Goal: Information Seeking & Learning: Learn about a topic

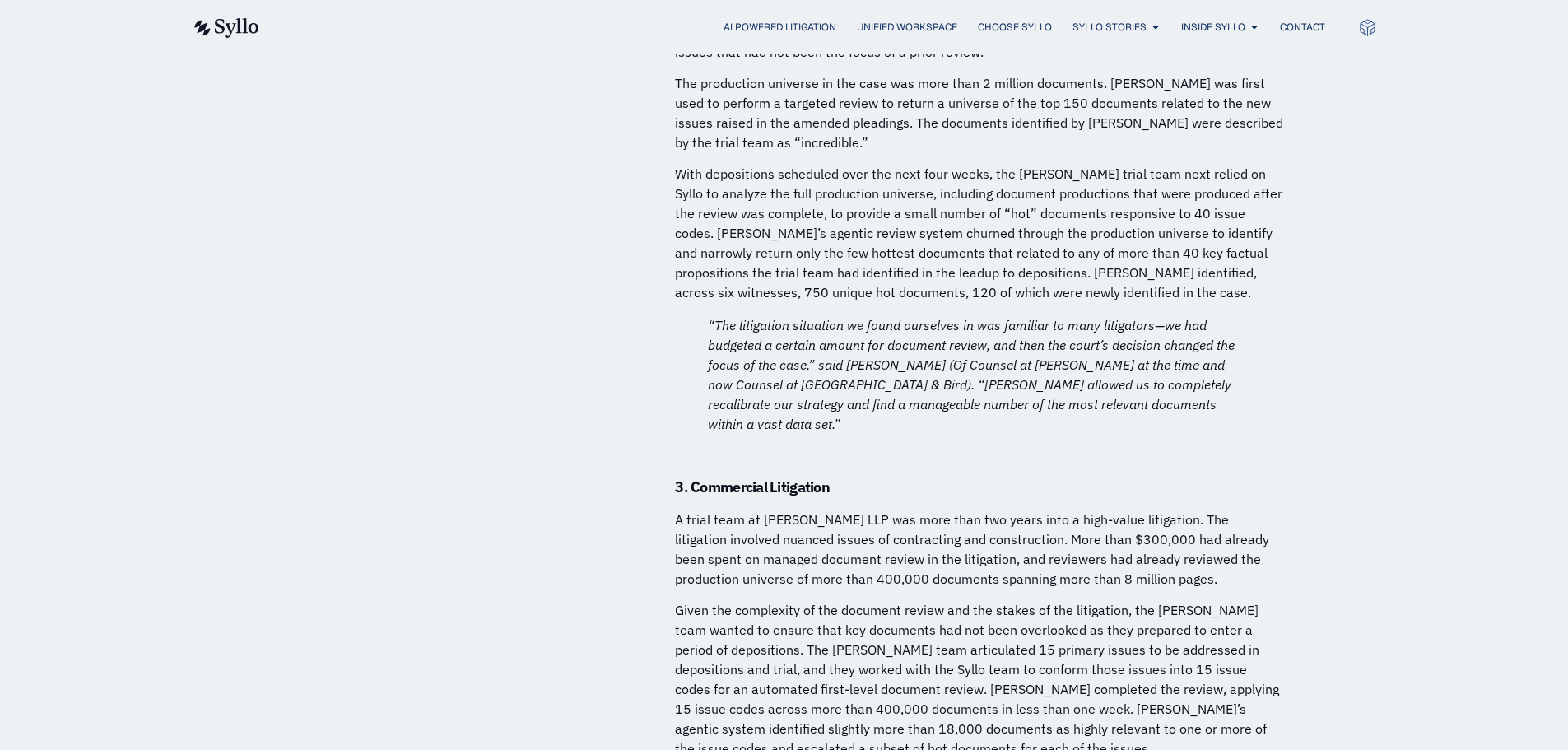
scroll to position [420, 0]
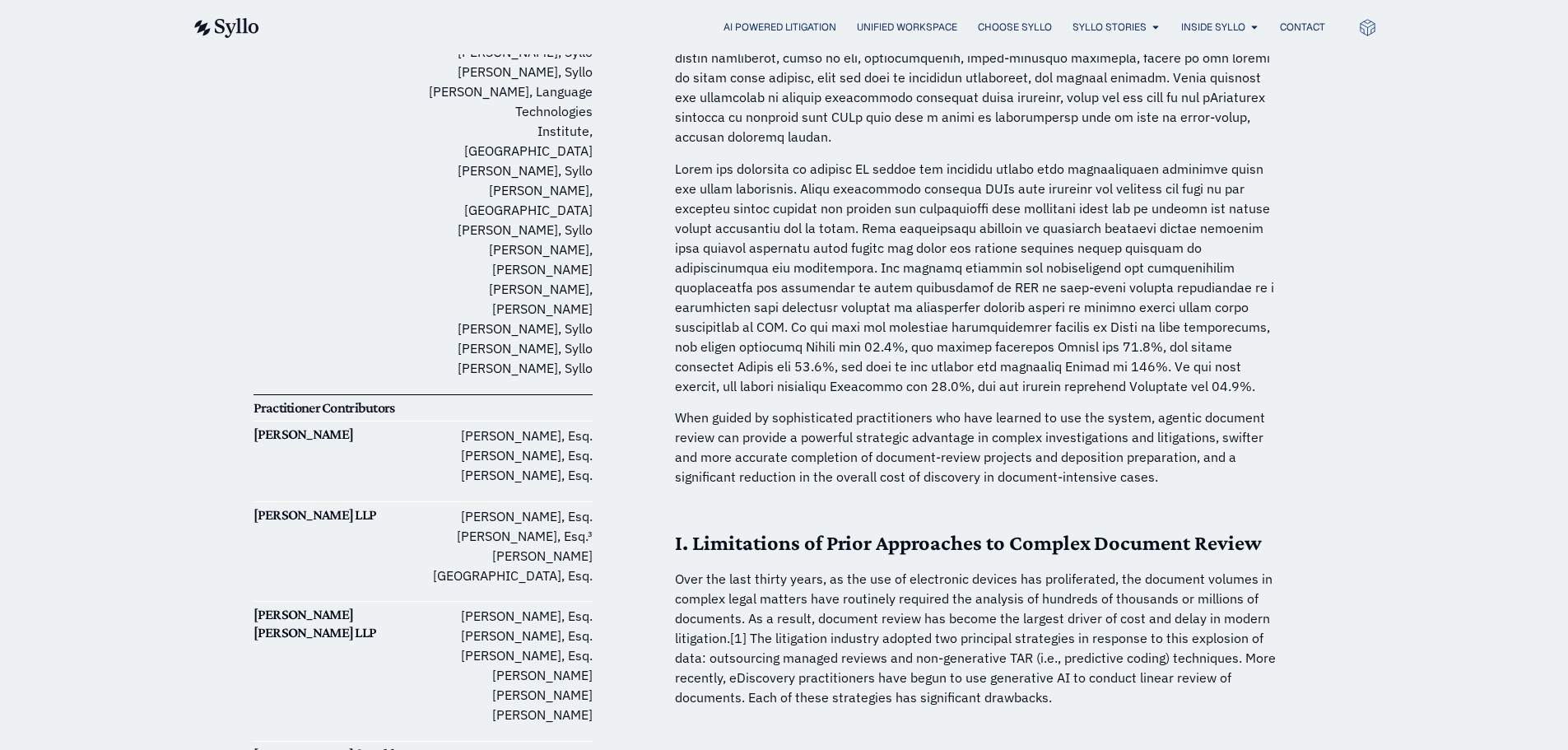
click at [274, 426] on h6 "[PERSON_NAME]" at bounding box center [338, 435] width 170 height 18
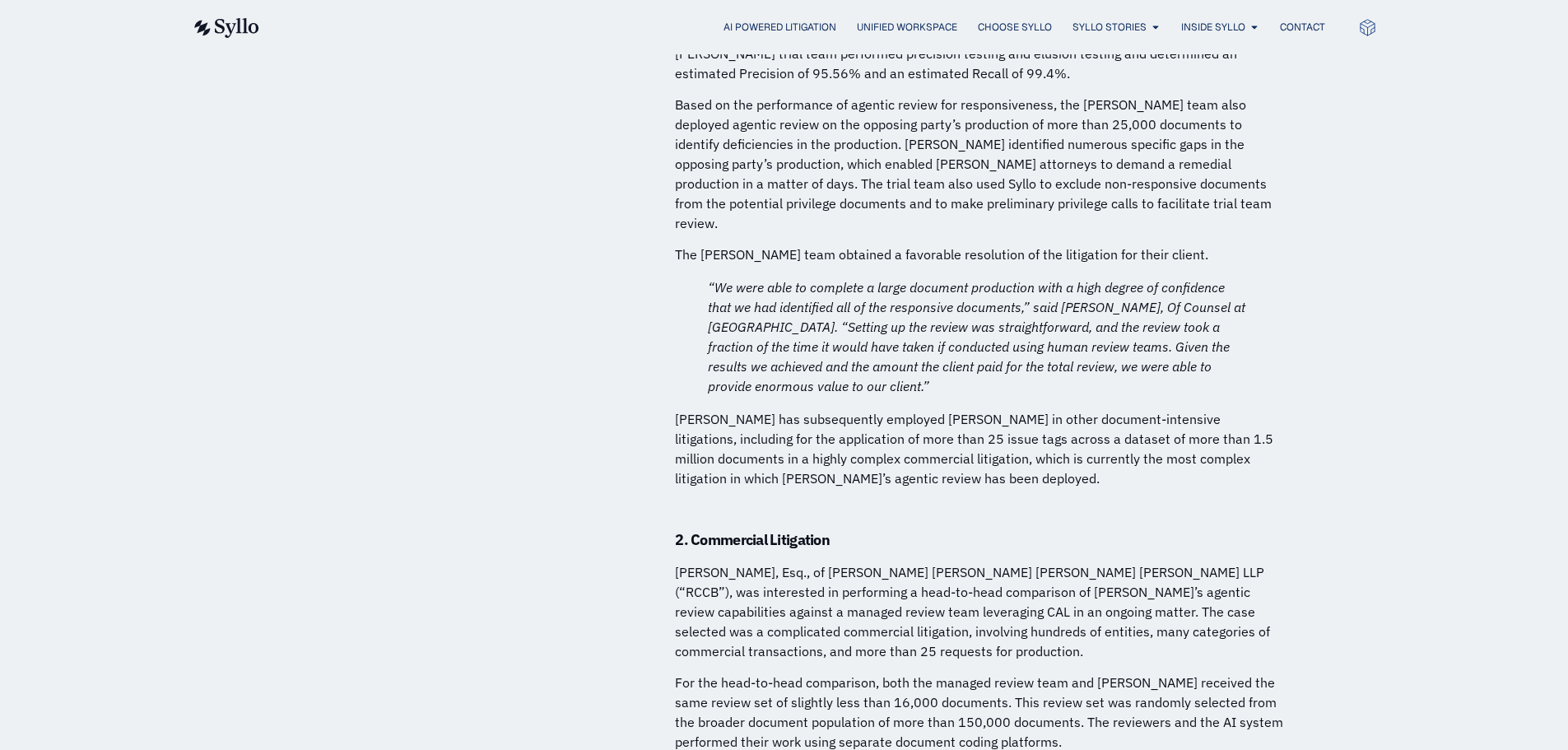
scroll to position [5776, 0]
